Goal: Information Seeking & Learning: Check status

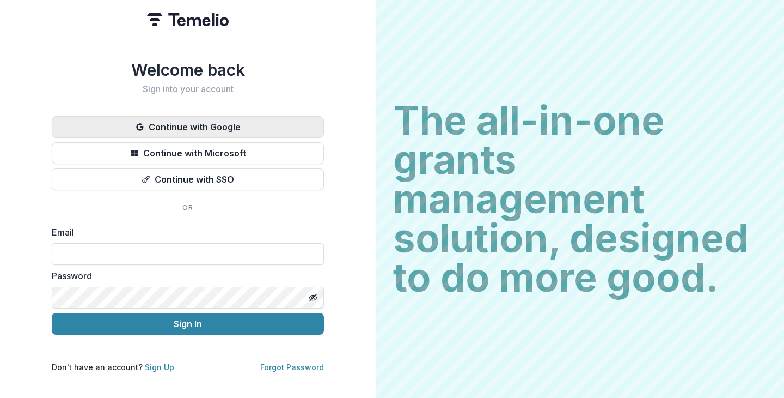
click at [266, 122] on button "Continue with Google" at bounding box center [188, 127] width 272 height 22
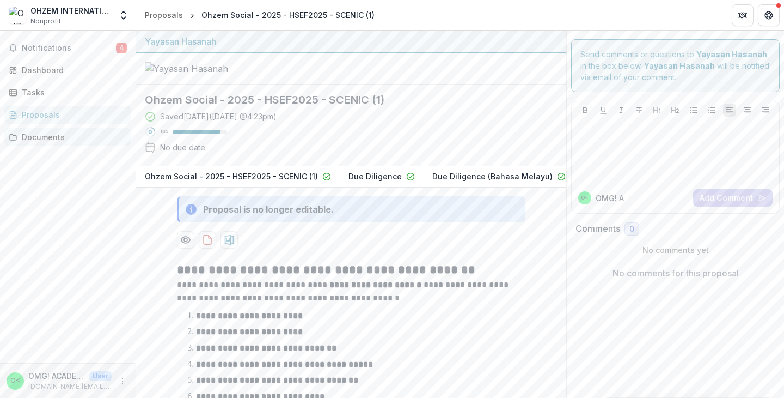
click at [58, 135] on div "Documents" at bounding box center [72, 136] width 101 height 11
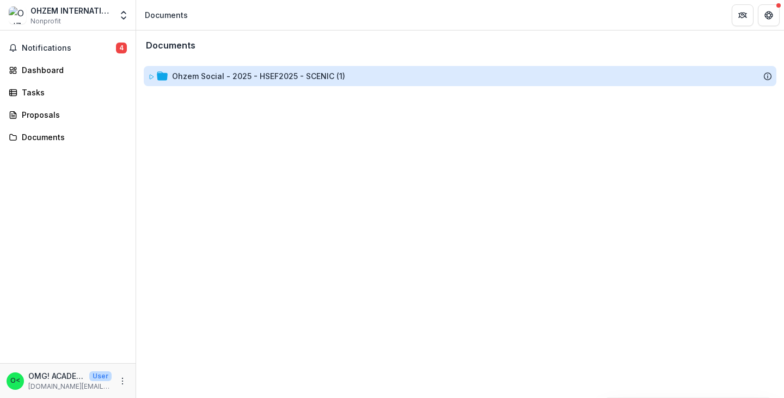
click at [228, 77] on div "Ohzem Social - 2025 - HSEF2025 - SCENIC (1)" at bounding box center [258, 75] width 173 height 11
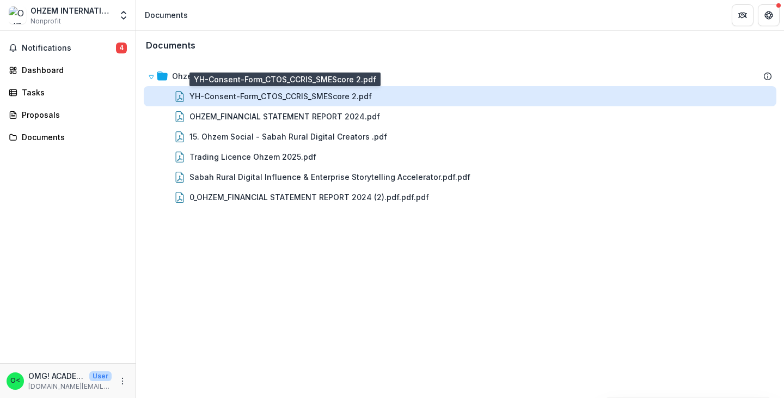
click at [243, 98] on div "YH-Consent-Form_CTOS_CCRIS_SMEScore 2.pdf" at bounding box center [281, 95] width 182 height 11
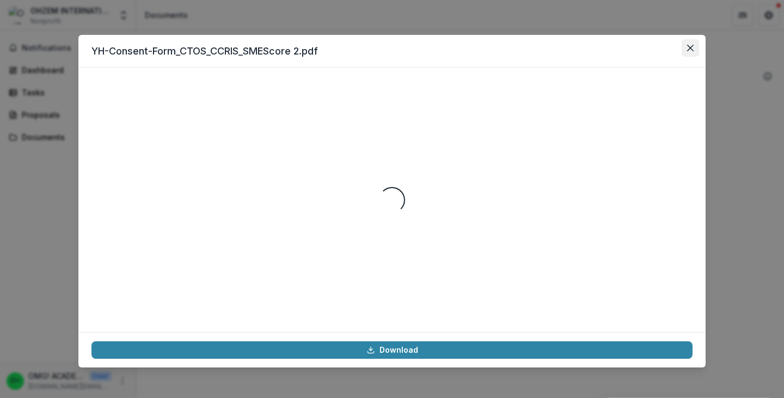
click at [688, 48] on icon "Close" at bounding box center [690, 48] width 7 height 7
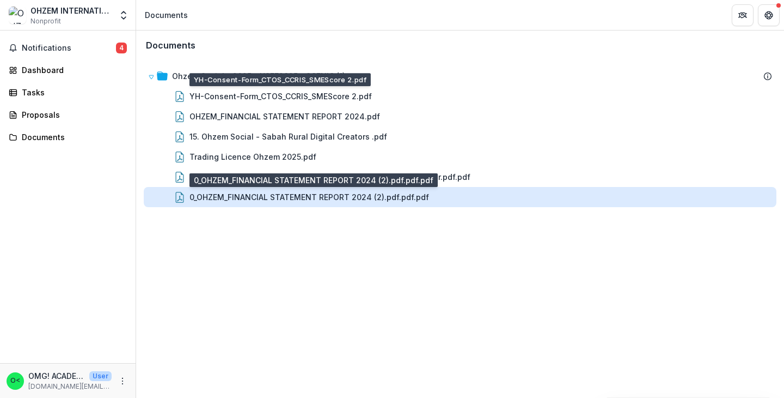
click at [396, 194] on div "0_OHZEM_FINANCIAL STATEMENT REPORT 2024 (2).pdf.pdf.pdf" at bounding box center [310, 196] width 240 height 11
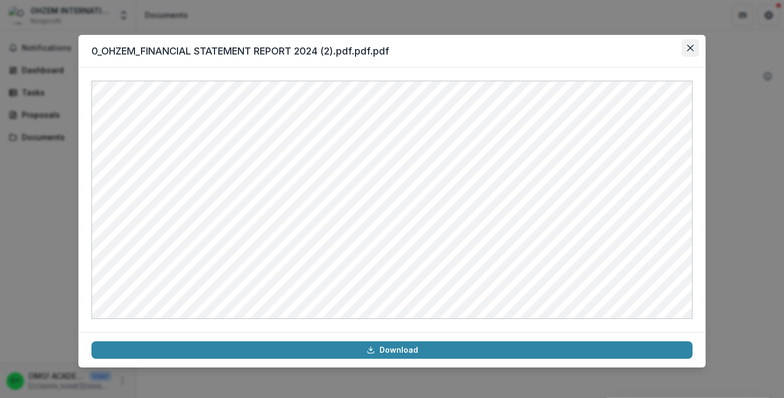
click at [692, 47] on icon "Close" at bounding box center [690, 48] width 7 height 7
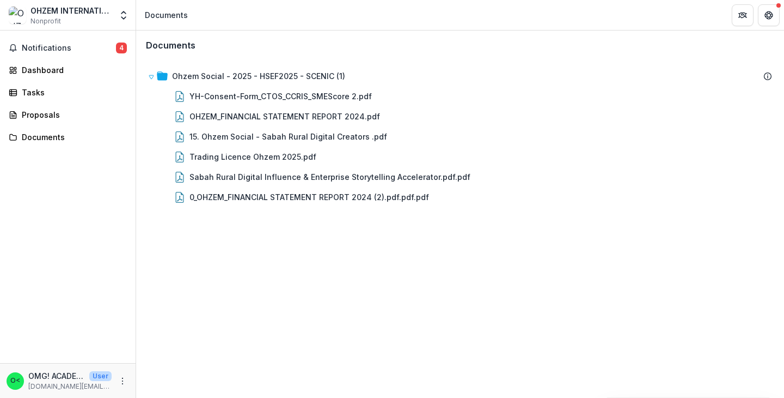
click at [424, 294] on div "Documents Ohzem Social - 2025 - HSEF2025 - SCENIC (1) YH-Consent-Form_CTOS_CCRI…" at bounding box center [460, 213] width 648 height 367
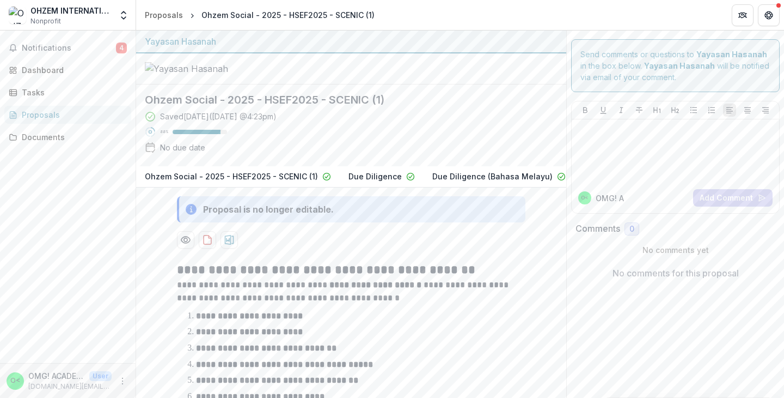
click at [334, 84] on div at bounding box center [351, 68] width 430 height 31
click at [59, 68] on div "Dashboard" at bounding box center [72, 69] width 101 height 11
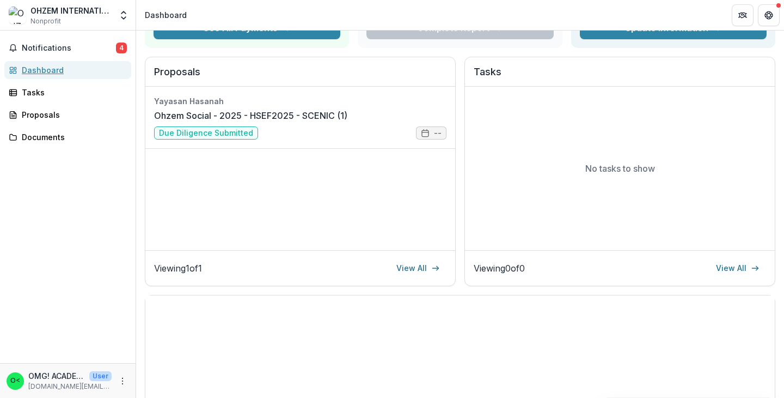
scroll to position [120, 0]
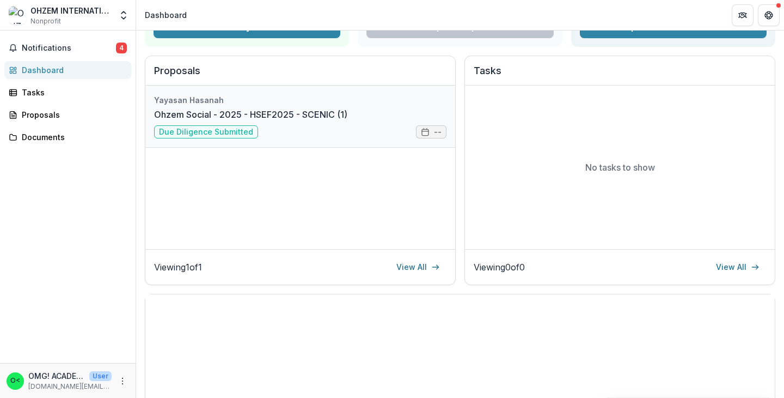
click at [347, 121] on link "Ohzem Social - 2025 - HSEF2025 - SCENIC (1)" at bounding box center [250, 114] width 193 height 13
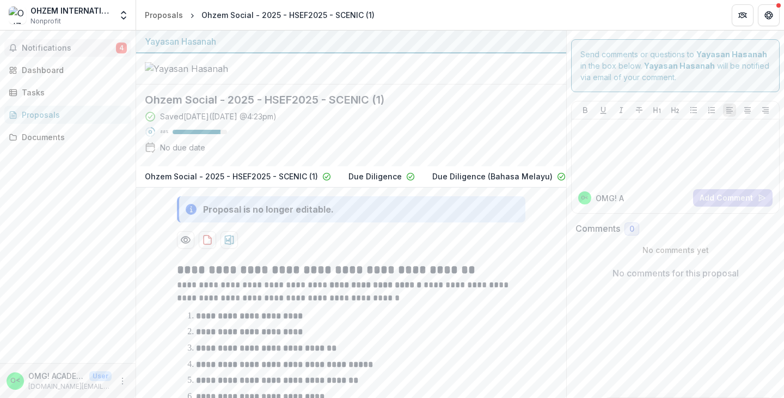
click at [89, 48] on span "Notifications" at bounding box center [69, 48] width 94 height 9
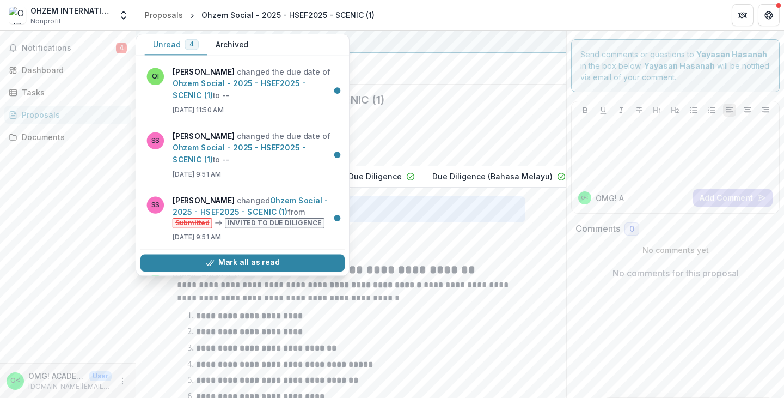
click at [377, 84] on div at bounding box center [351, 68] width 430 height 31
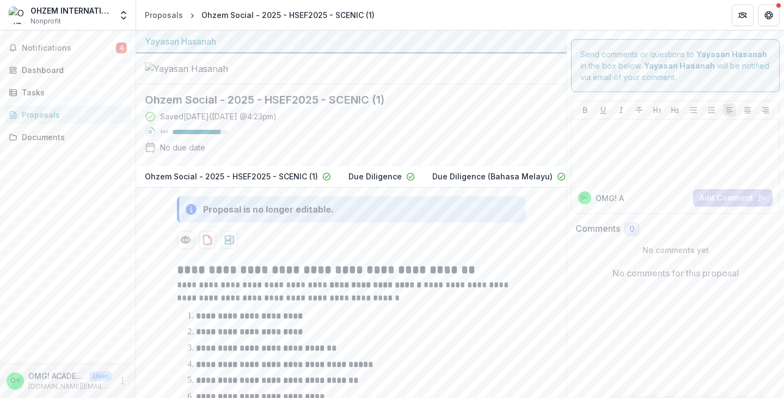
click at [240, 75] on img at bounding box center [199, 68] width 109 height 13
click at [88, 52] on button "Notifications 4" at bounding box center [67, 47] width 127 height 17
click at [90, 75] on div "Dashboard" at bounding box center [72, 69] width 101 height 11
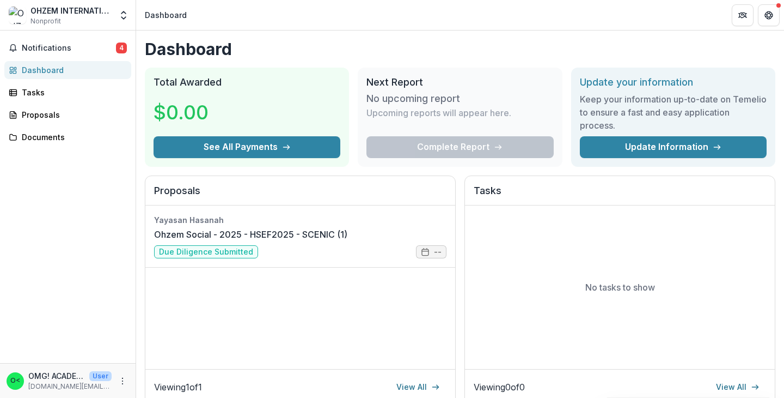
click at [461, 274] on div "Proposals Yayasan [PERSON_NAME] Social - 2025 - HSEF2025 - SCENIC (1) Due Dilig…" at bounding box center [460, 290] width 631 height 230
click at [460, 175] on div "Proposals Yayasan [PERSON_NAME] Social - 2025 - HSEF2025 - SCENIC (1) Due Dilig…" at bounding box center [460, 290] width 631 height 230
click at [82, 98] on link "Tasks" at bounding box center [67, 92] width 127 height 18
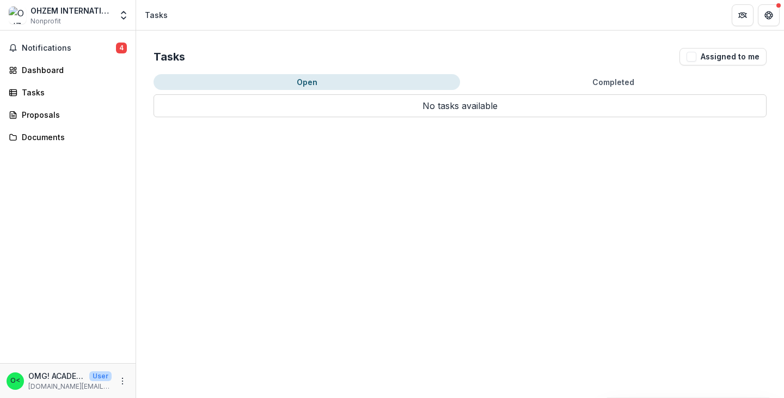
click at [757, 19] on div at bounding box center [756, 15] width 48 height 22
click at [779, 16] on button "Get Help" at bounding box center [769, 15] width 22 height 22
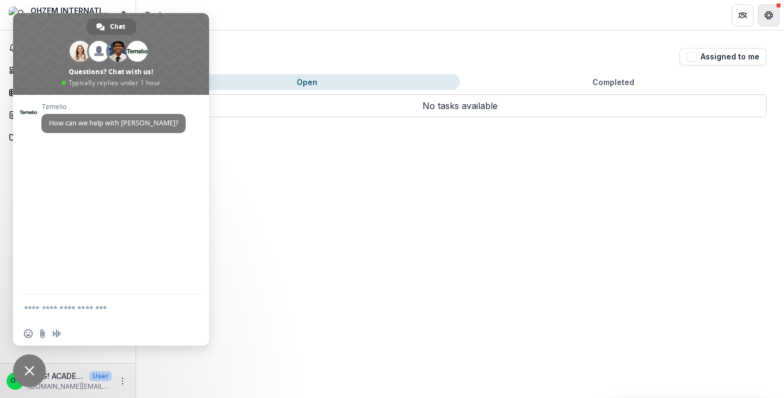
click at [772, 15] on icon "Get Help" at bounding box center [772, 15] width 2 height 3
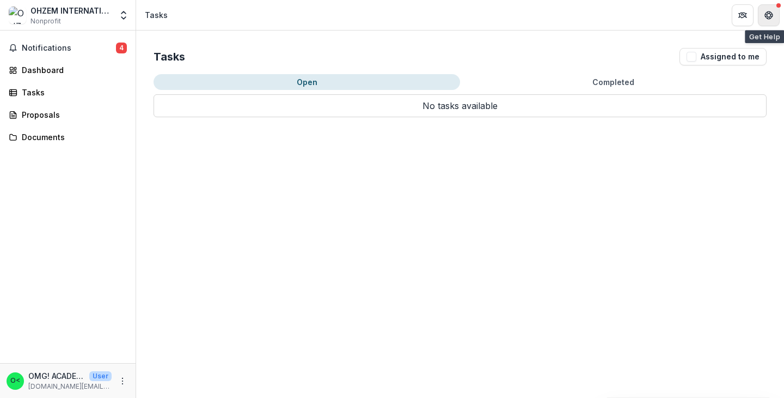
click at [772, 15] on icon "Get Help" at bounding box center [772, 15] width 2 height 3
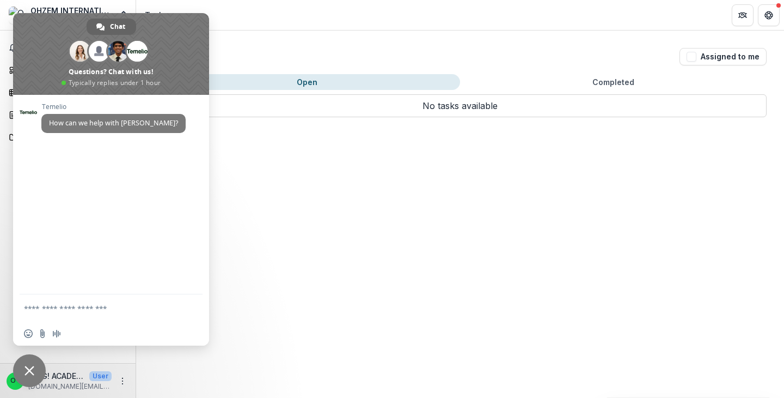
click at [337, 166] on div "Tasks Assigned to me Open Completed No tasks available No tasks available" at bounding box center [460, 213] width 648 height 367
click at [28, 368] on span "Close chat" at bounding box center [30, 370] width 10 height 10
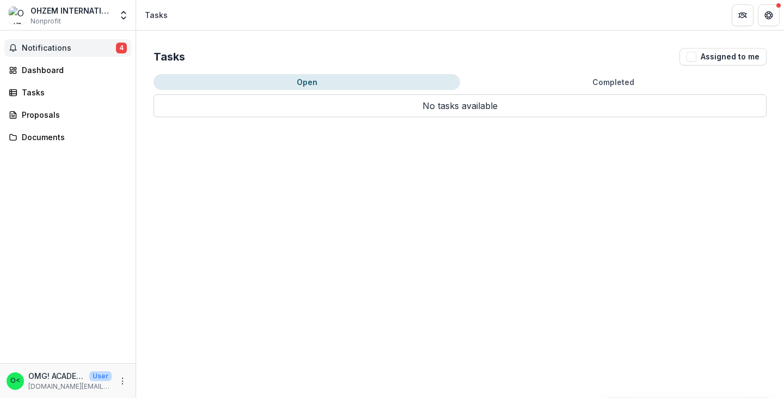
click at [68, 44] on span "Notifications" at bounding box center [69, 48] width 94 height 9
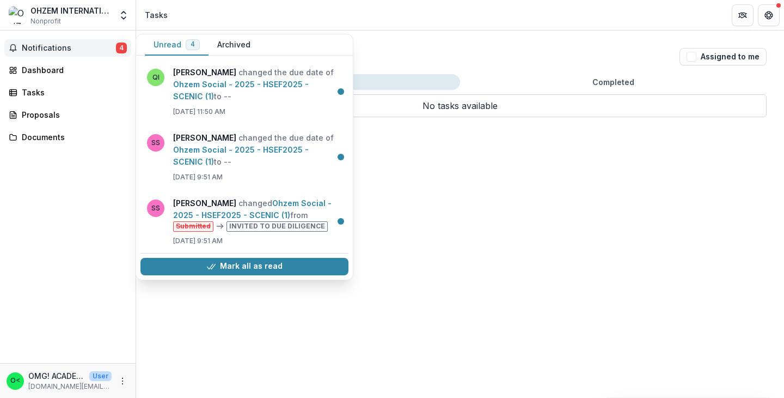
click at [94, 50] on span "Notifications" at bounding box center [69, 48] width 94 height 9
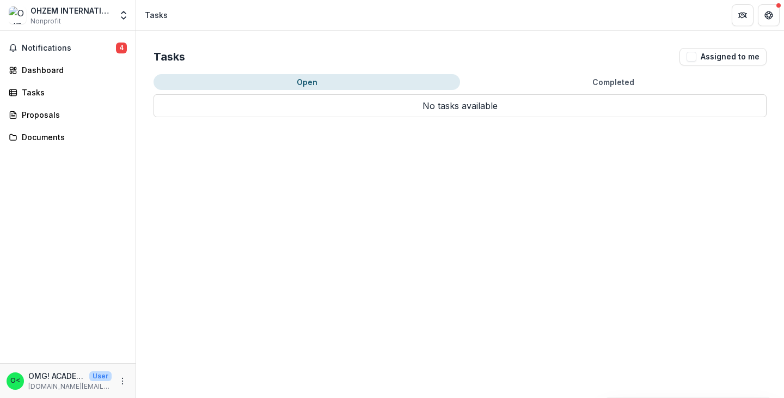
click at [172, 34] on div "Tasks Assigned to me Open Completed No tasks available No tasks available" at bounding box center [460, 82] width 648 height 104
